Goal: Communication & Community: Share content

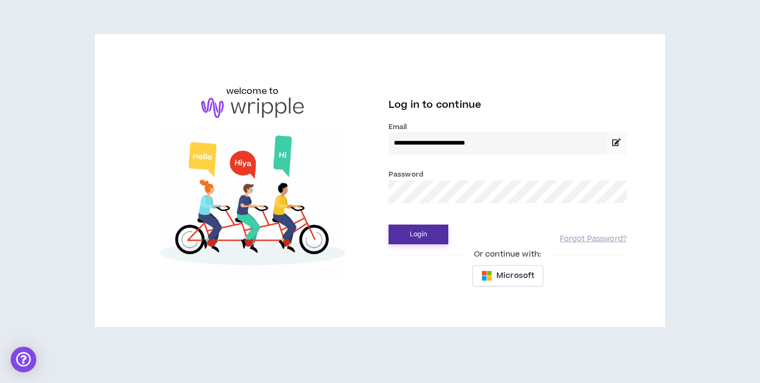
click at [437, 239] on button "Login" at bounding box center [419, 235] width 60 height 20
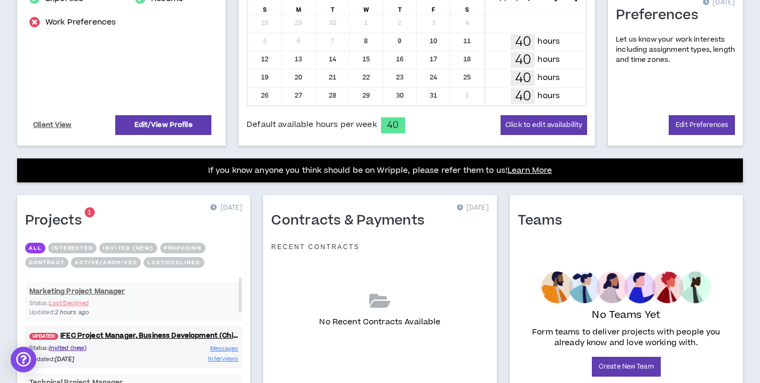
scroll to position [337, 0]
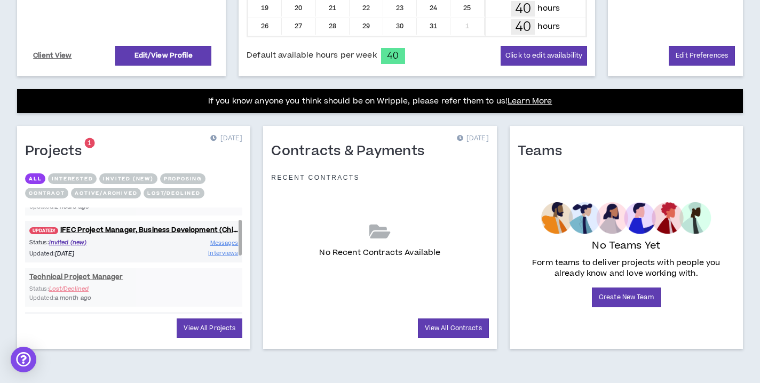
click at [162, 245] on div "Status: Invited (new) Updated: [DATE] Messages Interviews" at bounding box center [133, 248] width 217 height 20
click at [158, 228] on link "UPDATED! IFEC Project Manager, Business Development (Chief of Staff)" at bounding box center [133, 230] width 217 height 10
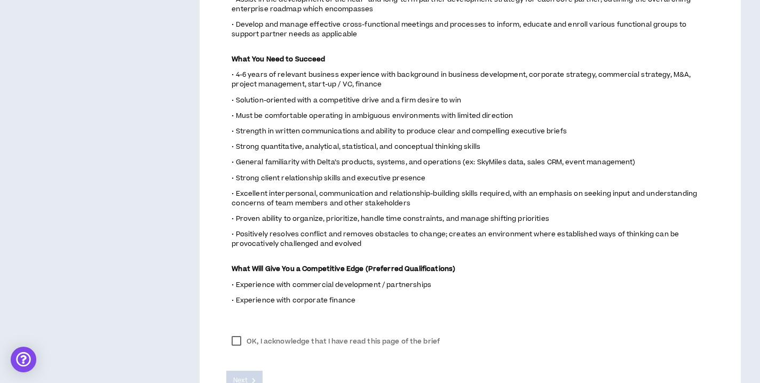
scroll to position [727, 0]
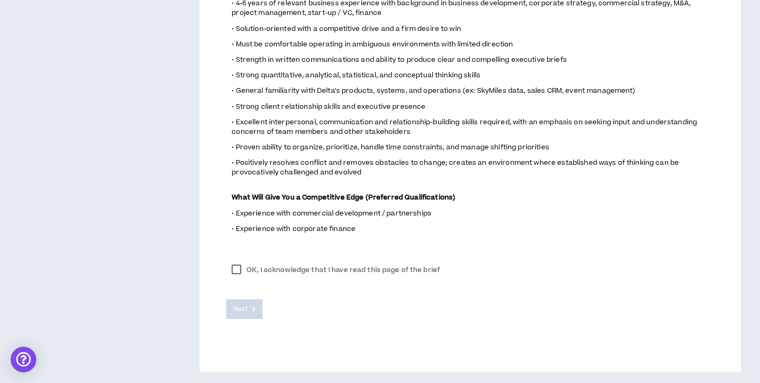
click at [235, 269] on label "OK, I acknowledge that I have read this page of the brief" at bounding box center [335, 270] width 219 height 16
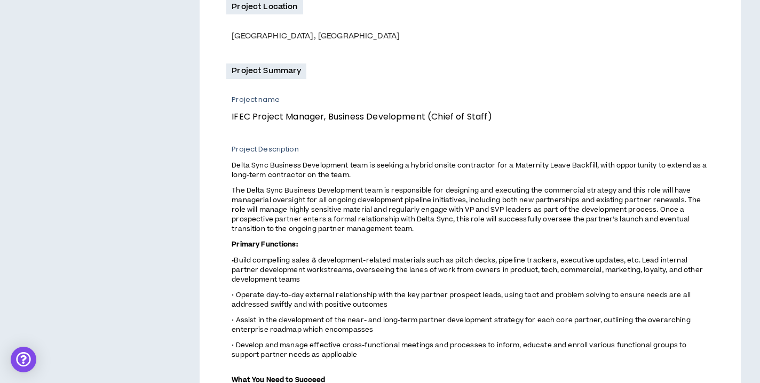
scroll to position [0, 0]
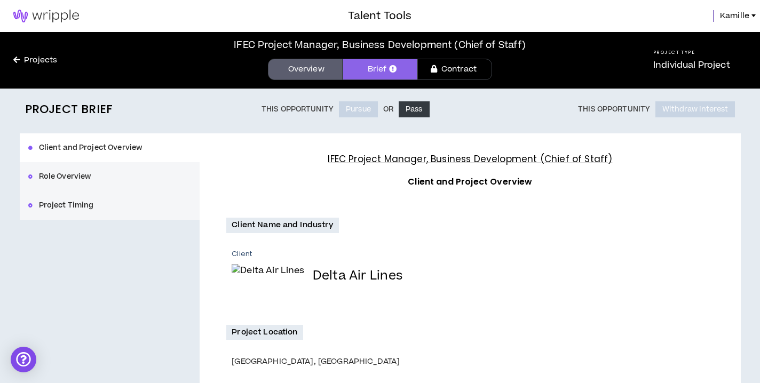
click at [60, 10] on img at bounding box center [46, 16] width 92 height 13
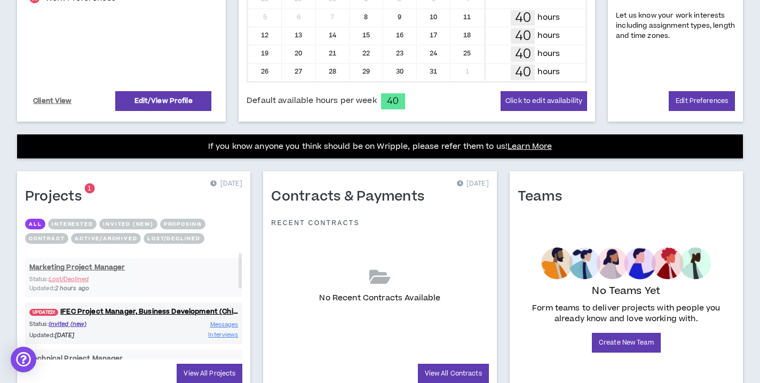
scroll to position [337, 0]
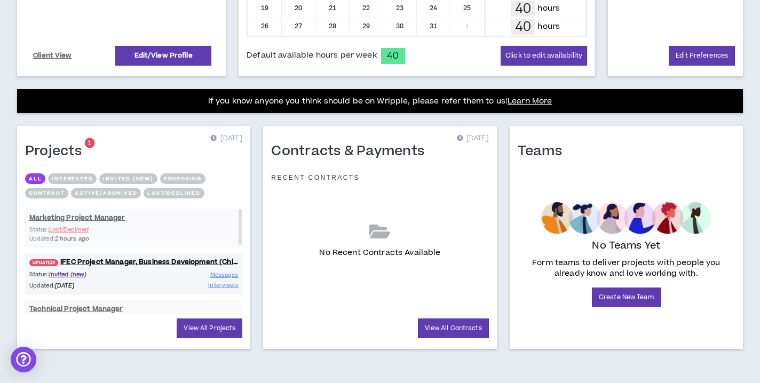
click at [92, 145] on sup "1" at bounding box center [89, 143] width 10 height 10
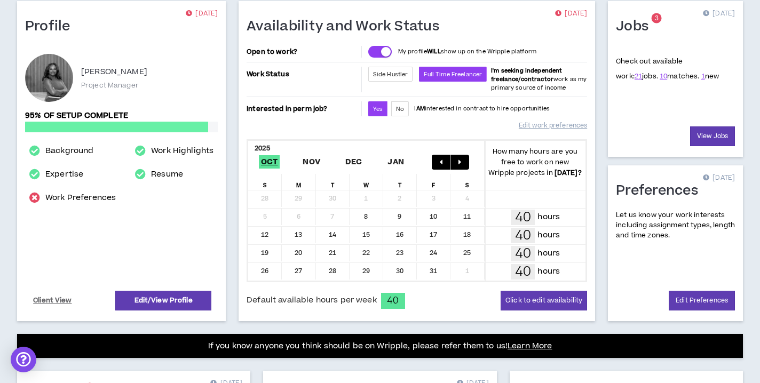
scroll to position [0, 0]
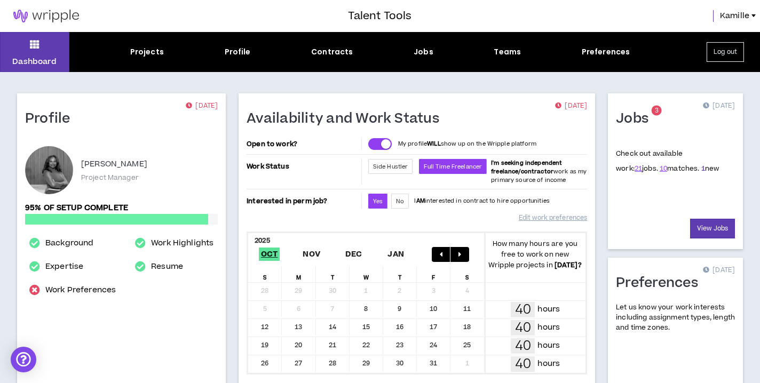
click at [702, 170] on link "1" at bounding box center [704, 169] width 4 height 10
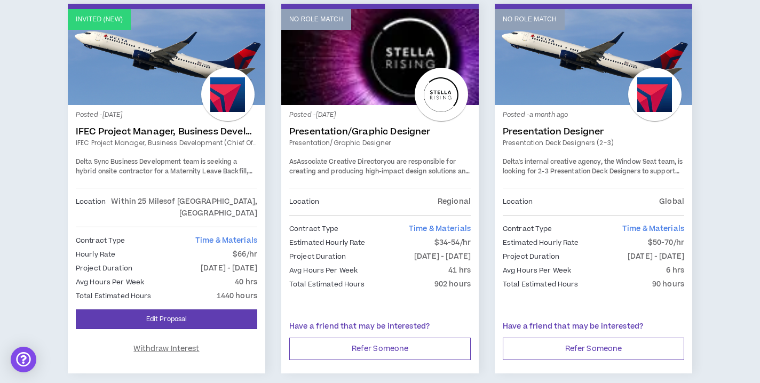
scroll to position [1791, 0]
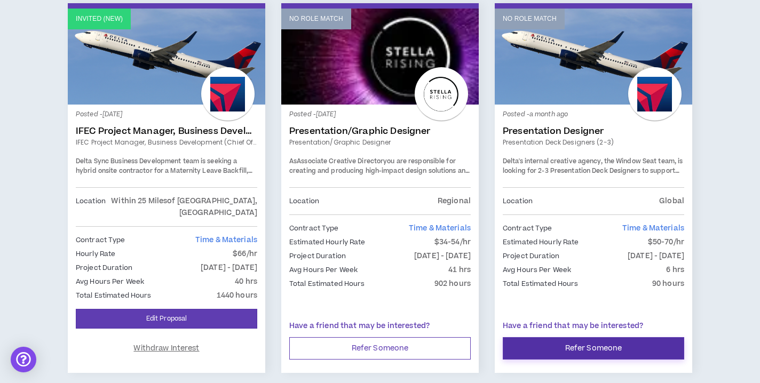
click at [589, 337] on button "Refer Someone" at bounding box center [594, 348] width 182 height 22
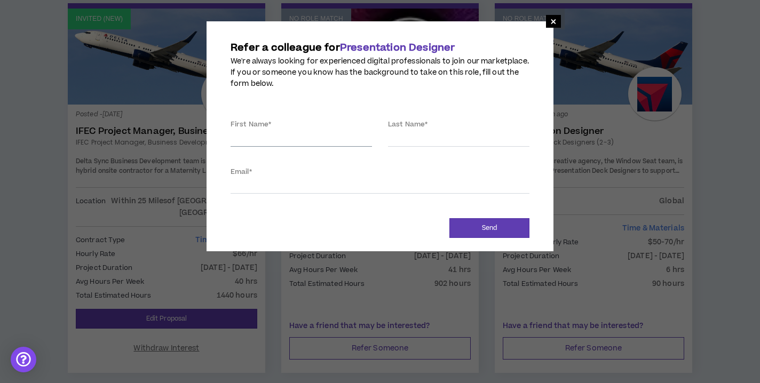
click at [277, 140] on input "First Name *" at bounding box center [302, 139] width 142 height 16
type input "Katya"
click at [281, 186] on input "Email *" at bounding box center [380, 186] width 299 height 16
type input "katyajcampbell@gmail.com"
click at [434, 136] on input "Last Name *" at bounding box center [459, 139] width 142 height 16
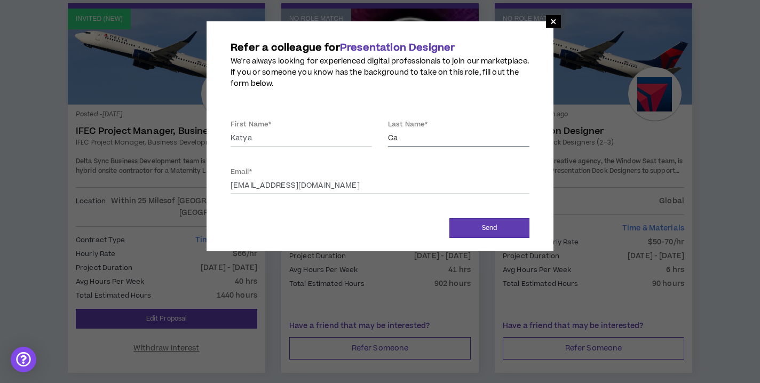
type input "Campbell"
click at [466, 232] on button "Send" at bounding box center [490, 228] width 80 height 20
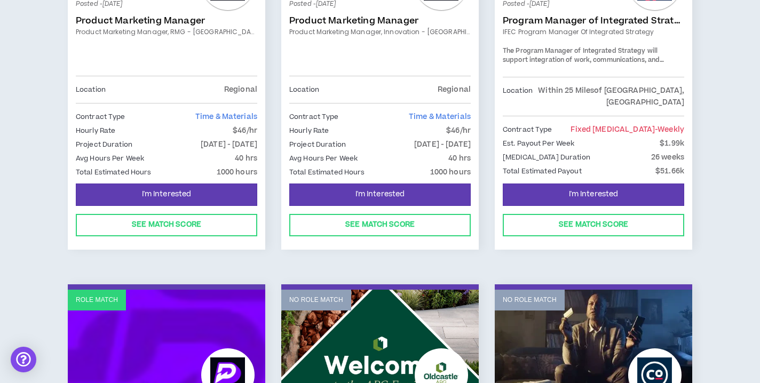
scroll to position [1112, 0]
